Goal: Find specific page/section: Find specific page/section

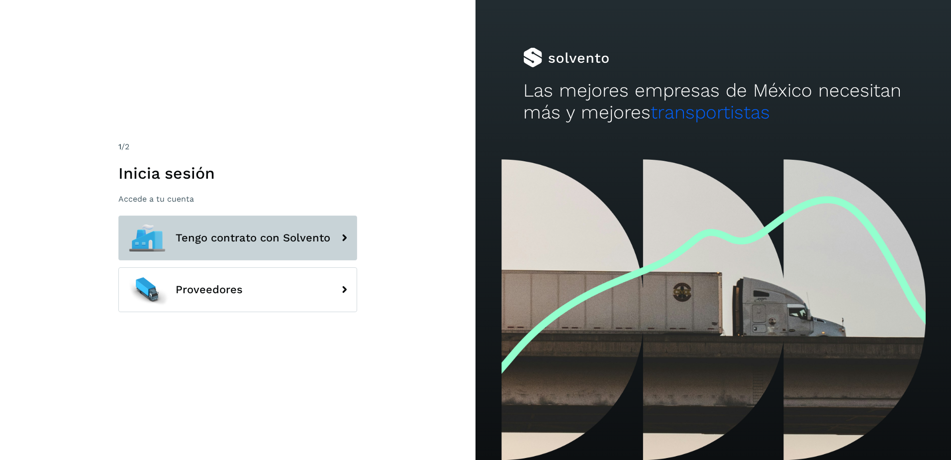
click at [242, 242] on span "Tengo contrato con Solvento" at bounding box center [253, 238] width 155 height 12
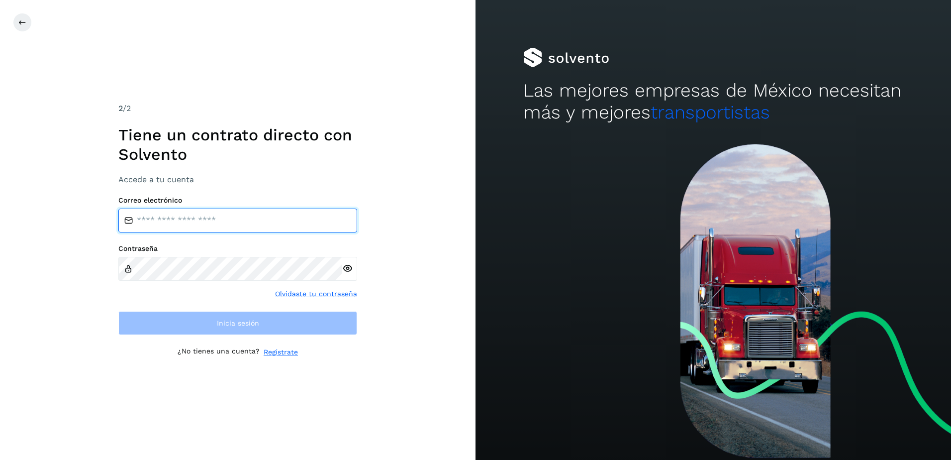
type input "**********"
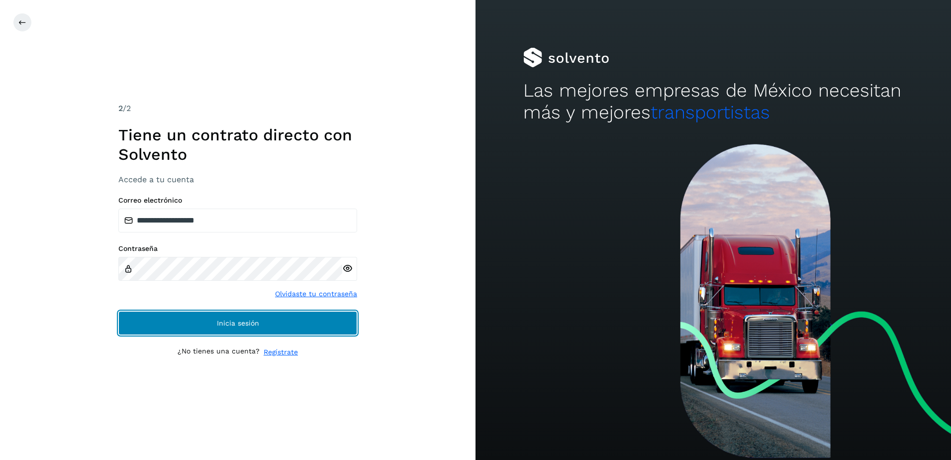
click at [216, 329] on button "Inicia sesión" at bounding box center [237, 323] width 239 height 24
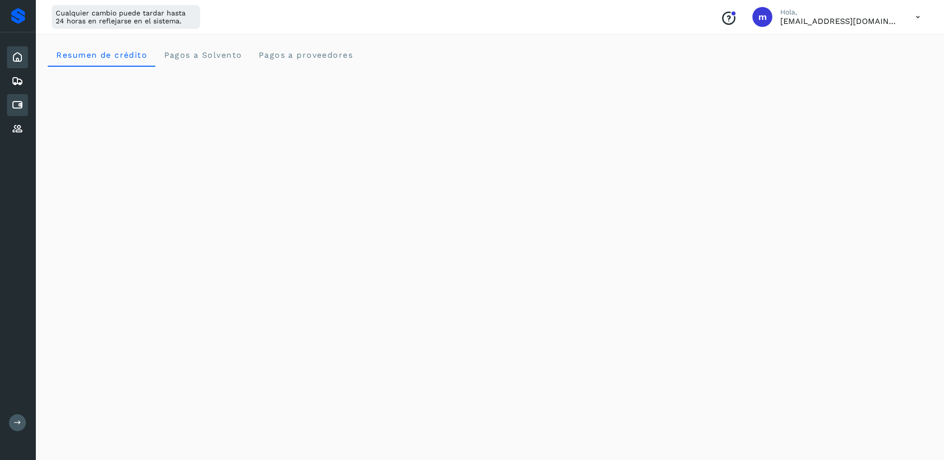
click at [18, 104] on icon at bounding box center [17, 105] width 12 height 12
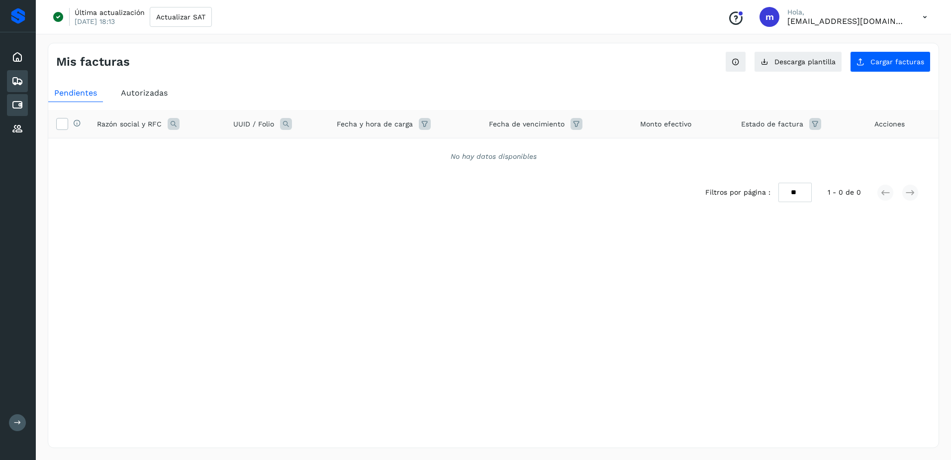
click at [19, 78] on icon at bounding box center [17, 81] width 12 height 12
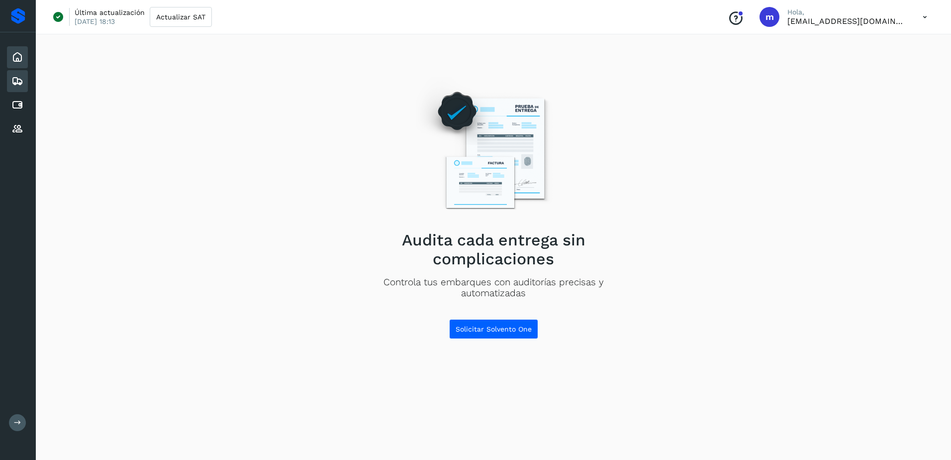
click at [18, 56] on icon at bounding box center [17, 57] width 12 height 12
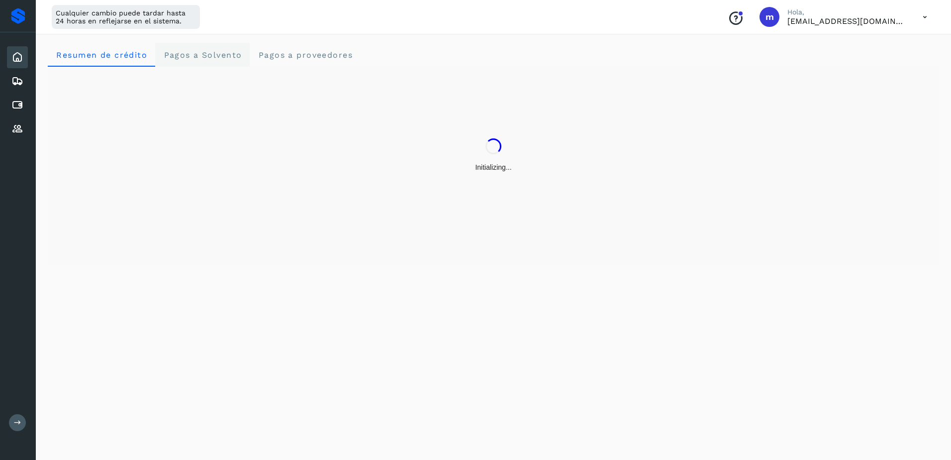
click at [207, 57] on span "Pagos a Solvento" at bounding box center [202, 54] width 79 height 9
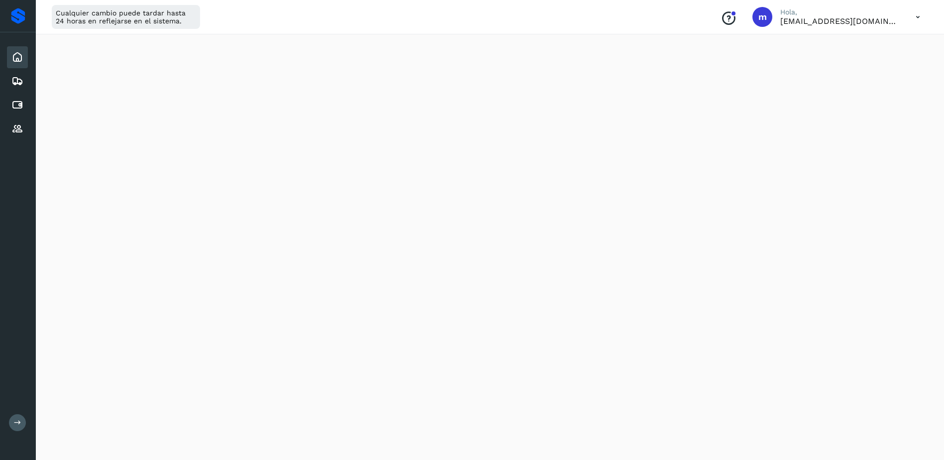
scroll to position [50, 0]
